Goal: Task Accomplishment & Management: Complete application form

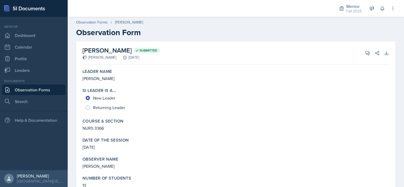
click at [28, 89] on link "Observation Forms" at bounding box center [34, 90] width 64 height 11
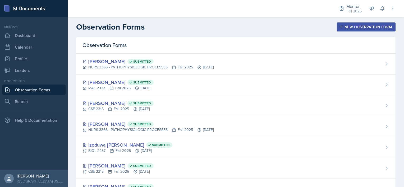
click at [340, 26] on icon "button" at bounding box center [342, 27] width 4 height 4
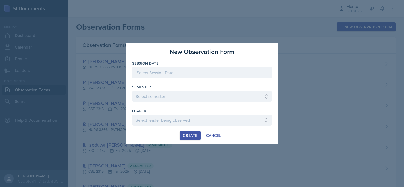
click at [194, 75] on div at bounding box center [202, 72] width 140 height 11
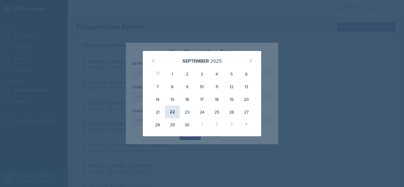
click at [171, 110] on div "22" at bounding box center [172, 112] width 15 height 13
type input "[DATE]"
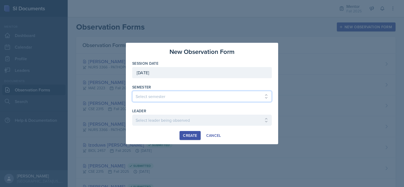
click at [159, 97] on select "Select semester All Fall 2024 Spring 2025 Fall 2025 Spring 2024 Fall 2023" at bounding box center [202, 96] width 140 height 11
select select "a8c40de0-d7eb-4f82-90ee-ac0c6ce45f71"
click at [132, 91] on select "Select semester All Fall 2024 Spring 2025 Fall 2025 Spring 2024 Fall 2023" at bounding box center [202, 96] width 140 height 11
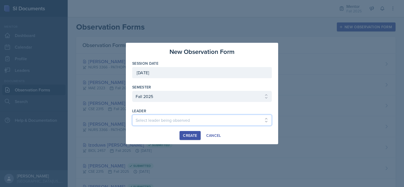
click at [168, 119] on select "Select leader being observed [PERSON_NAME] / BIOL 2458 / Gautam's Group [PERSON…" at bounding box center [202, 120] width 140 height 11
select select "eed3197b-b8c4-448d-a5fe-3978e4a9127e"
click at [132, 115] on select "Select leader being observed [PERSON_NAME] / BIOL 2458 / Gautam's Group [PERSON…" at bounding box center [202, 120] width 140 height 11
click at [188, 134] on div "Create" at bounding box center [190, 136] width 14 height 4
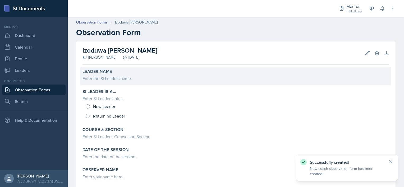
click at [98, 80] on div "Enter the SI Leaders name." at bounding box center [236, 78] width 307 height 6
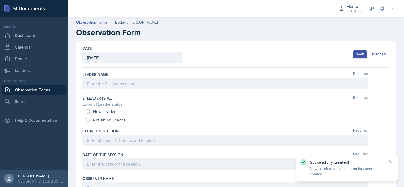
click at [101, 84] on div at bounding box center [226, 83] width 286 height 11
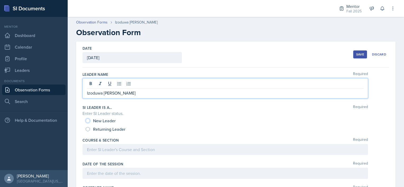
click at [88, 121] on input "New Leader" at bounding box center [88, 121] width 4 height 4
radio input "true"
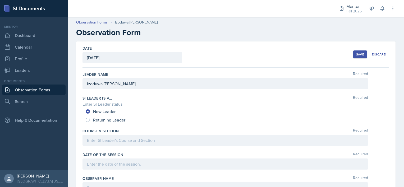
click at [90, 141] on div at bounding box center [226, 140] width 286 height 11
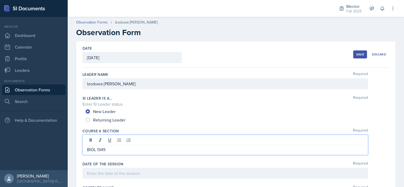
click at [93, 172] on div at bounding box center [226, 173] width 286 height 11
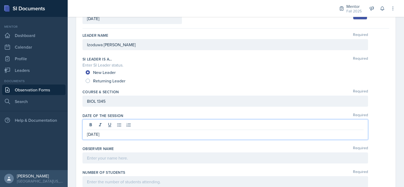
click at [94, 157] on p at bounding box center [225, 158] width 277 height 6
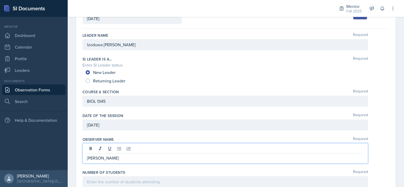
click at [100, 179] on div at bounding box center [226, 182] width 286 height 11
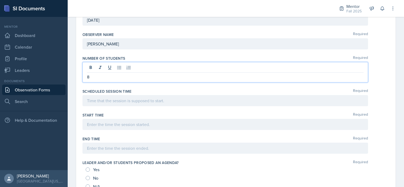
scroll to position [146, 0]
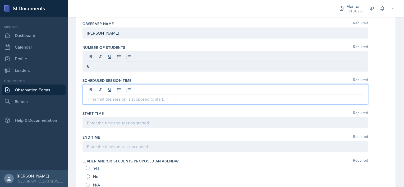
click at [96, 100] on p at bounding box center [225, 99] width 277 height 6
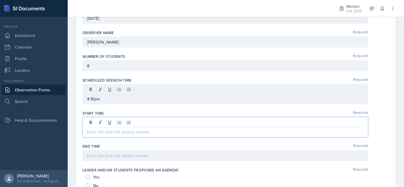
click at [91, 123] on div at bounding box center [226, 127] width 286 height 20
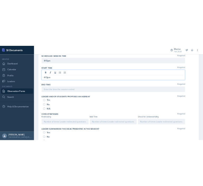
scroll to position [210, 0]
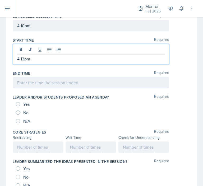
click at [89, 171] on div "Yes" at bounding box center [101, 168] width 171 height 8
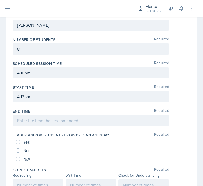
scroll to position [162, 0]
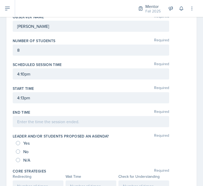
click at [26, 151] on span "No" at bounding box center [25, 151] width 5 height 5
click at [20, 151] on input "No" at bounding box center [18, 151] width 4 height 4
radio input "true"
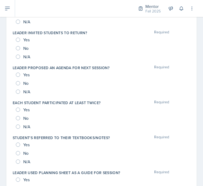
scroll to position [366, 0]
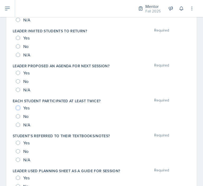
click at [16, 106] on input "Yes" at bounding box center [18, 108] width 4 height 4
radio input "true"
click at [20, 141] on input "Yes" at bounding box center [18, 143] width 4 height 4
radio input "true"
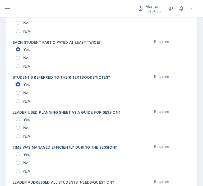
scroll to position [426, 0]
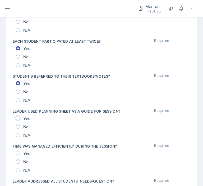
click at [19, 116] on input "Yes" at bounding box center [18, 118] width 4 height 4
radio input "true"
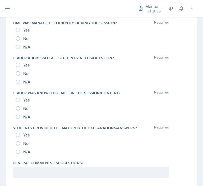
scroll to position [561, 0]
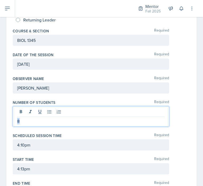
drag, startPoint x: 20, startPoint y: 121, endPoint x: 2, endPoint y: 112, distance: 20.5
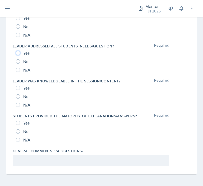
click at [19, 52] on input "Yes" at bounding box center [18, 53] width 4 height 4
radio input "true"
click at [17, 88] on input "Yes" at bounding box center [18, 88] width 4 height 4
radio input "true"
click at [18, 123] on input "Yes" at bounding box center [18, 123] width 4 height 4
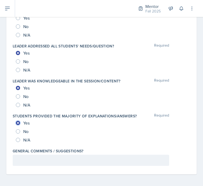
radio input "true"
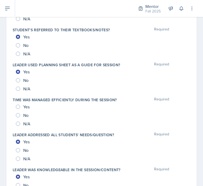
scroll to position [460, 0]
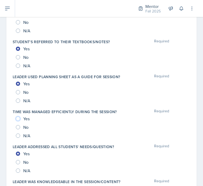
click at [18, 117] on input "Yes" at bounding box center [18, 118] width 4 height 4
radio input "true"
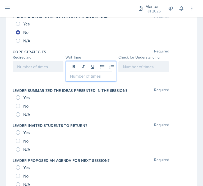
scroll to position [290, 0]
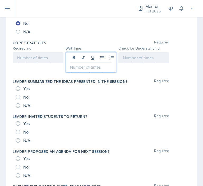
click at [87, 66] on p at bounding box center [91, 67] width 42 height 6
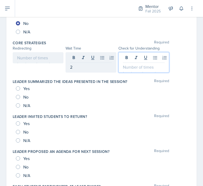
click at [139, 58] on div at bounding box center [144, 62] width 51 height 20
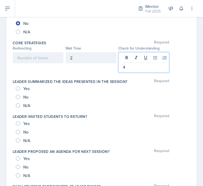
click at [39, 57] on div at bounding box center [38, 57] width 51 height 11
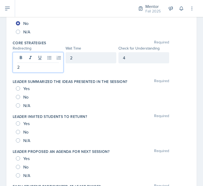
click at [9, 77] on div "Date [DATE] [DATE] 31 1 2 3 4 5 6 7 8 9 10 11 12 13 14 15 16 17 18 19 20 21 22 …" at bounding box center [101, 102] width 191 height 703
drag, startPoint x: 24, startPoint y: 57, endPoint x: 11, endPoint y: 55, distance: 12.9
click at [11, 55] on div "Date [DATE] [DATE] 31 1 2 3 4 5 6 7 8 9 10 11 12 13 14 15 16 17 18 19 20 21 22 …" at bounding box center [101, 102] width 191 height 703
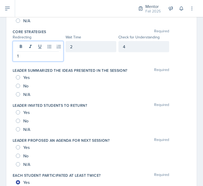
scroll to position [310, 0]
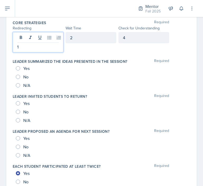
click at [55, 97] on label "Leader invited students to return?" at bounding box center [50, 96] width 74 height 5
drag, startPoint x: 26, startPoint y: 39, endPoint x: 0, endPoint y: 42, distance: 26.3
click at [0, 42] on html "SI Documents Mentor Dashboard Calendar Profile Leaders Documents Observation Fo…" at bounding box center [101, 93] width 203 height 186
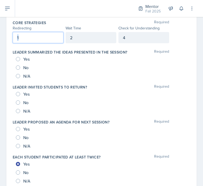
scroll to position [301, 0]
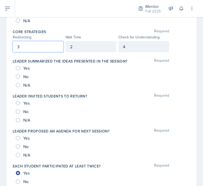
click at [8, 61] on div "Date [DATE] [DATE] 31 1 2 3 4 5 6 7 8 9 10 11 12 13 14 15 16 17 18 19 20 21 22 …" at bounding box center [101, 86] width 191 height 693
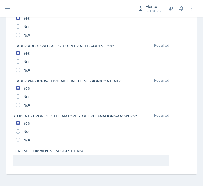
click at [24, 160] on p at bounding box center [91, 160] width 148 height 6
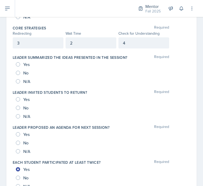
scroll to position [301, 0]
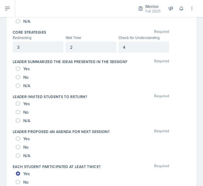
click at [17, 65] on div "Yes" at bounding box center [23, 68] width 15 height 8
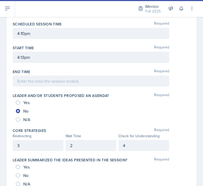
scroll to position [202, 0]
click at [21, 79] on div at bounding box center [91, 81] width 157 height 11
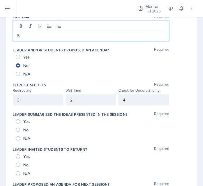
scroll to position [576, 0]
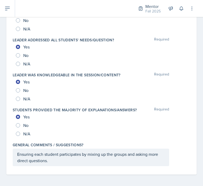
click at [52, 161] on p "Ensuring each student participates by mixing up the groups and asking more dire…" at bounding box center [91, 157] width 148 height 13
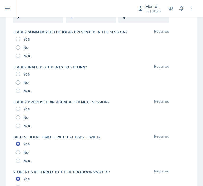
scroll to position [315, 0]
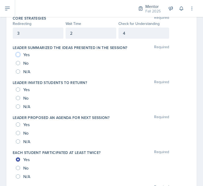
click at [18, 52] on input "Yes" at bounding box center [18, 54] width 4 height 4
radio input "true"
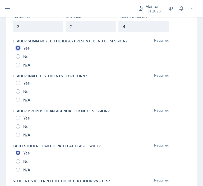
scroll to position [322, 0]
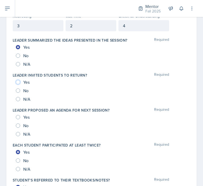
click at [17, 80] on input "Yes" at bounding box center [18, 82] width 4 height 4
radio input "true"
click at [18, 124] on input "No" at bounding box center [18, 125] width 4 height 4
radio input "true"
click at [17, 116] on input "Yes" at bounding box center [18, 117] width 4 height 4
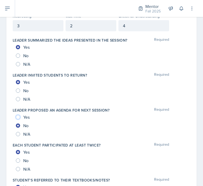
radio input "true"
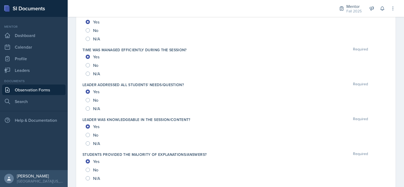
scroll to position [572, 0]
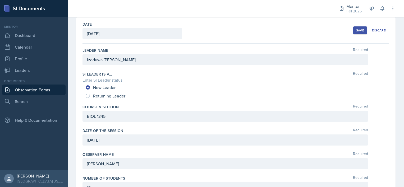
scroll to position [0, 0]
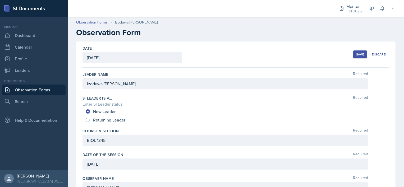
click at [221, 35] on h2 "Observation Form" at bounding box center [236, 33] width 320 height 10
click at [358, 53] on div "Save" at bounding box center [360, 54] width 8 height 4
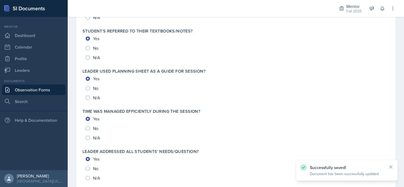
scroll to position [587, 0]
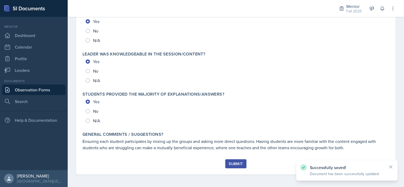
click at [234, 168] on button "Submit" at bounding box center [235, 164] width 21 height 9
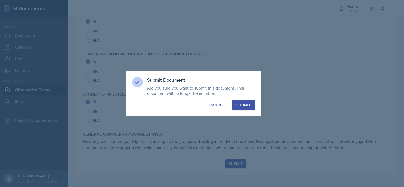
click at [245, 106] on div "Submit" at bounding box center [244, 105] width 14 height 5
radio input "true"
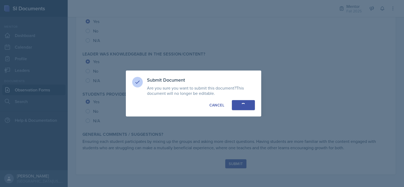
radio input "true"
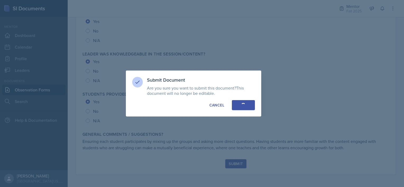
radio input "true"
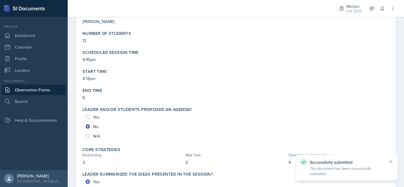
scroll to position [0, 0]
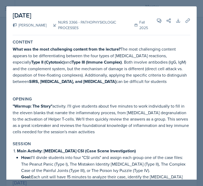
select select "a8c40de0-d7eb-4f82-90ee-ac0c6ce45f71"
select select "f5e0376e-e2ce-431c-8981-7364c091322b"
select select "2"
click at [160, 19] on span at bounding box center [161, 18] width 3 height 3
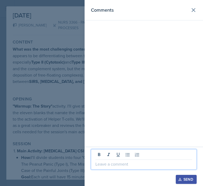
click at [102, 166] on p at bounding box center [144, 164] width 97 height 6
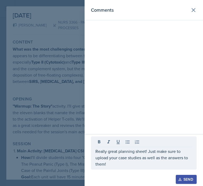
click at [182, 179] on div "Send" at bounding box center [186, 179] width 14 height 4
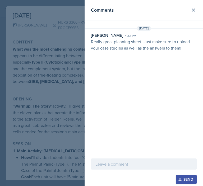
click at [124, 88] on div "Comments Sep 22nd, 2025 Lauryn Durrah 4:32 pm Really great planning sheet! Just…" at bounding box center [144, 78] width 119 height 156
click at [41, 93] on div at bounding box center [101, 93] width 203 height 186
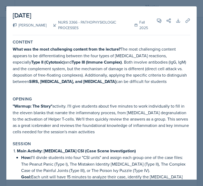
click at [201, 33] on div at bounding box center [101, 93] width 203 height 186
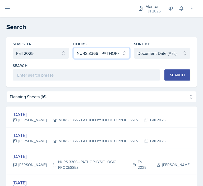
click at [87, 50] on select "Select course All ASTR 1345 BIOL 1345 BIOL 1441 BIOL 1442 BIOL 2300 BIOL 2444 B…" at bounding box center [101, 53] width 56 height 11
select select "78594603-b03a-42f2-9cb6-f9ffb2c495a1"
click at [73, 48] on select "Select course All ASTR 1345 BIOL 1345 BIOL 1441 BIOL 1442 BIOL 2300 BIOL 2444 B…" at bounding box center [101, 53] width 56 height 11
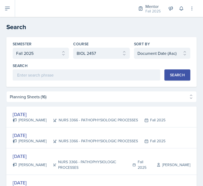
click at [170, 76] on div "Search" at bounding box center [177, 75] width 15 height 4
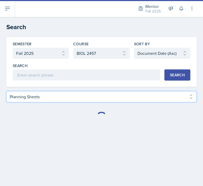
click at [64, 93] on select "Planning Sheets Uploads (7)" at bounding box center [101, 96] width 191 height 11
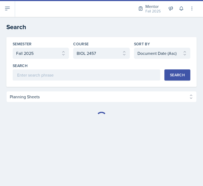
click at [86, 85] on div "Semester Select semester All Fall 2025 Spring 2025 Fall 2024 Spring 2024 Fall 2…" at bounding box center [101, 62] width 191 height 50
select select "Planning Sheets (17)"
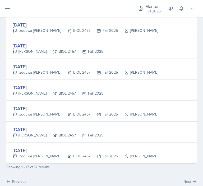
scroll to position [308, 0]
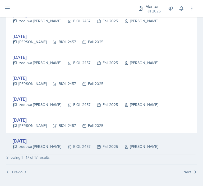
click at [43, 138] on div "[DATE]" at bounding box center [86, 140] width 146 height 7
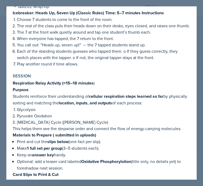
scroll to position [0, 0]
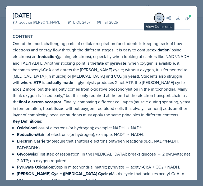
click at [157, 18] on icon at bounding box center [159, 17] width 5 height 5
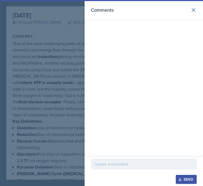
click at [109, 162] on p at bounding box center [144, 164] width 97 height 6
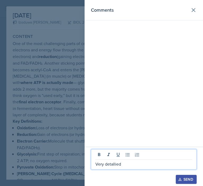
click at [111, 164] on p "Very detallied" at bounding box center [144, 164] width 97 height 6
click at [125, 164] on p "Very detallied" at bounding box center [144, 164] width 97 height 6
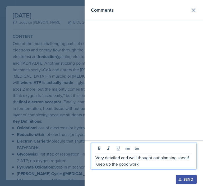
click at [179, 178] on icon "button" at bounding box center [180, 179] width 4 height 4
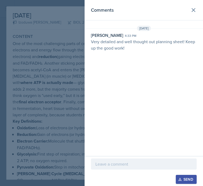
click at [65, 78] on div at bounding box center [101, 93] width 203 height 186
